Goal: Transaction & Acquisition: Purchase product/service

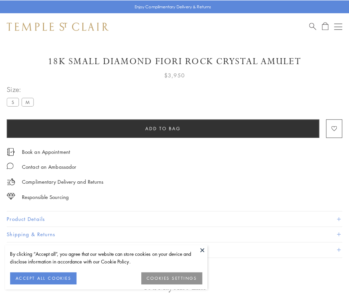
scroll to position [17, 0]
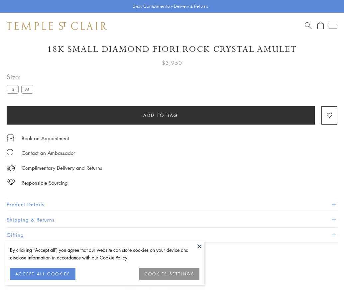
click at [160, 115] on span "Add to bag" at bounding box center [160, 115] width 35 height 7
